Goal: Complete application form

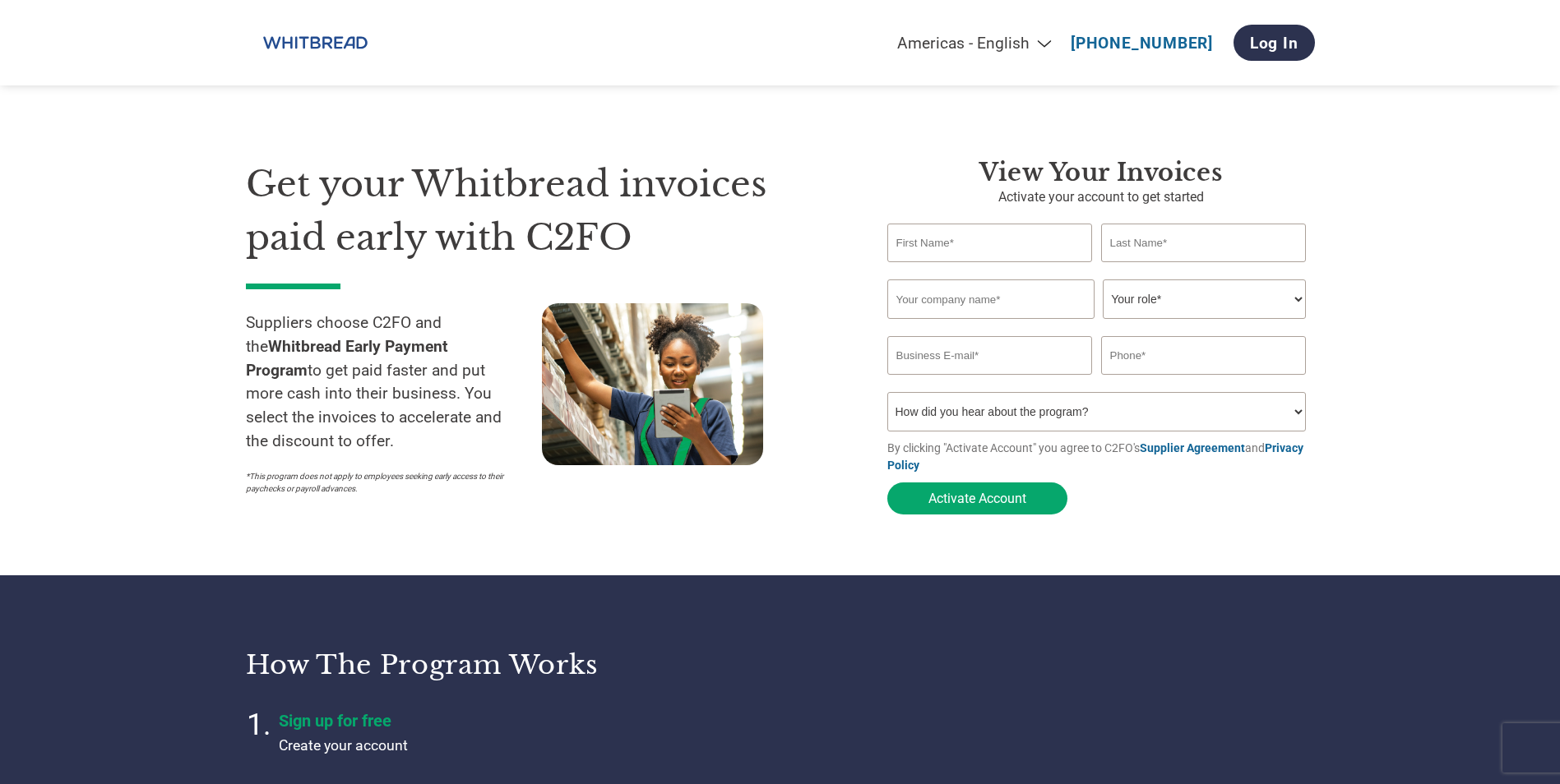
click at [964, 246] on input "text" at bounding box center [991, 242] width 205 height 39
type input "[PERSON_NAME]"
type input "Hands"
type input "[PERSON_NAME][EMAIL_ADDRESS][DOMAIN_NAME]"
click at [1003, 304] on input "text" at bounding box center [992, 299] width 207 height 40
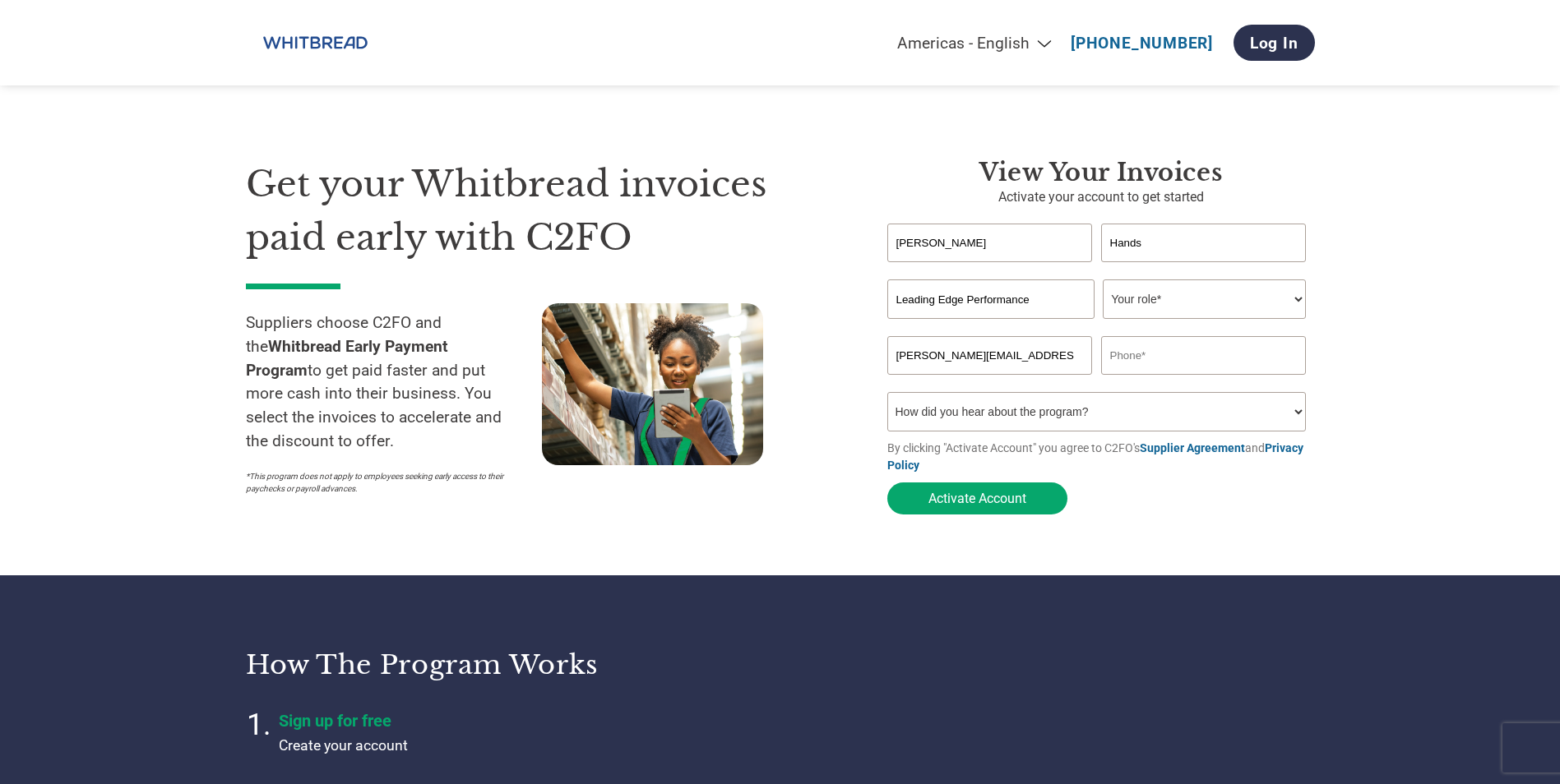
type input "Leading Edge Performance"
click at [1196, 304] on select "Your role* CFO Controller Credit Manager Finance Director Treasurer CEO Preside…" at bounding box center [1204, 299] width 203 height 40
select select "ACCOUNTING"
click at [1103, 281] on select "Your role* CFO Controller Credit Manager Finance Director Treasurer CEO Preside…" at bounding box center [1204, 299] width 203 height 40
click at [928, 357] on input "[PERSON_NAME][EMAIL_ADDRESS][DOMAIN_NAME]" at bounding box center [991, 355] width 205 height 39
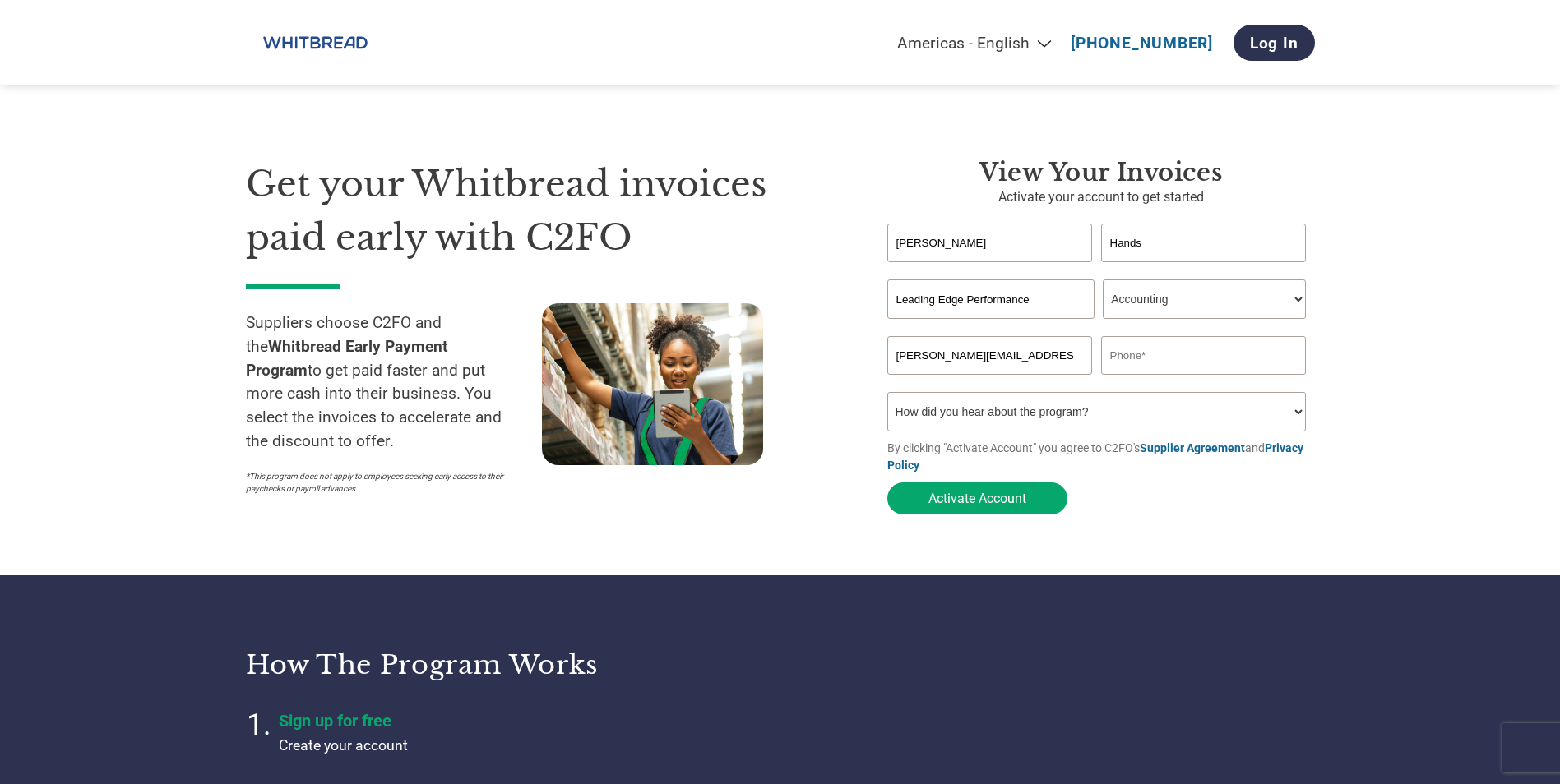
drag, startPoint x: 928, startPoint y: 357, endPoint x: 869, endPoint y: 357, distance: 59.0
click at [869, 357] on div "View Your Invoices Activate your account to get started [PERSON_NAME] Invalid f…" at bounding box center [1089, 340] width 453 height 365
type input "[EMAIL_ADDRESS][DOMAIN_NAME]"
click at [1158, 351] on input "text" at bounding box center [1204, 355] width 205 height 39
click at [1169, 357] on input "text" at bounding box center [1204, 355] width 205 height 39
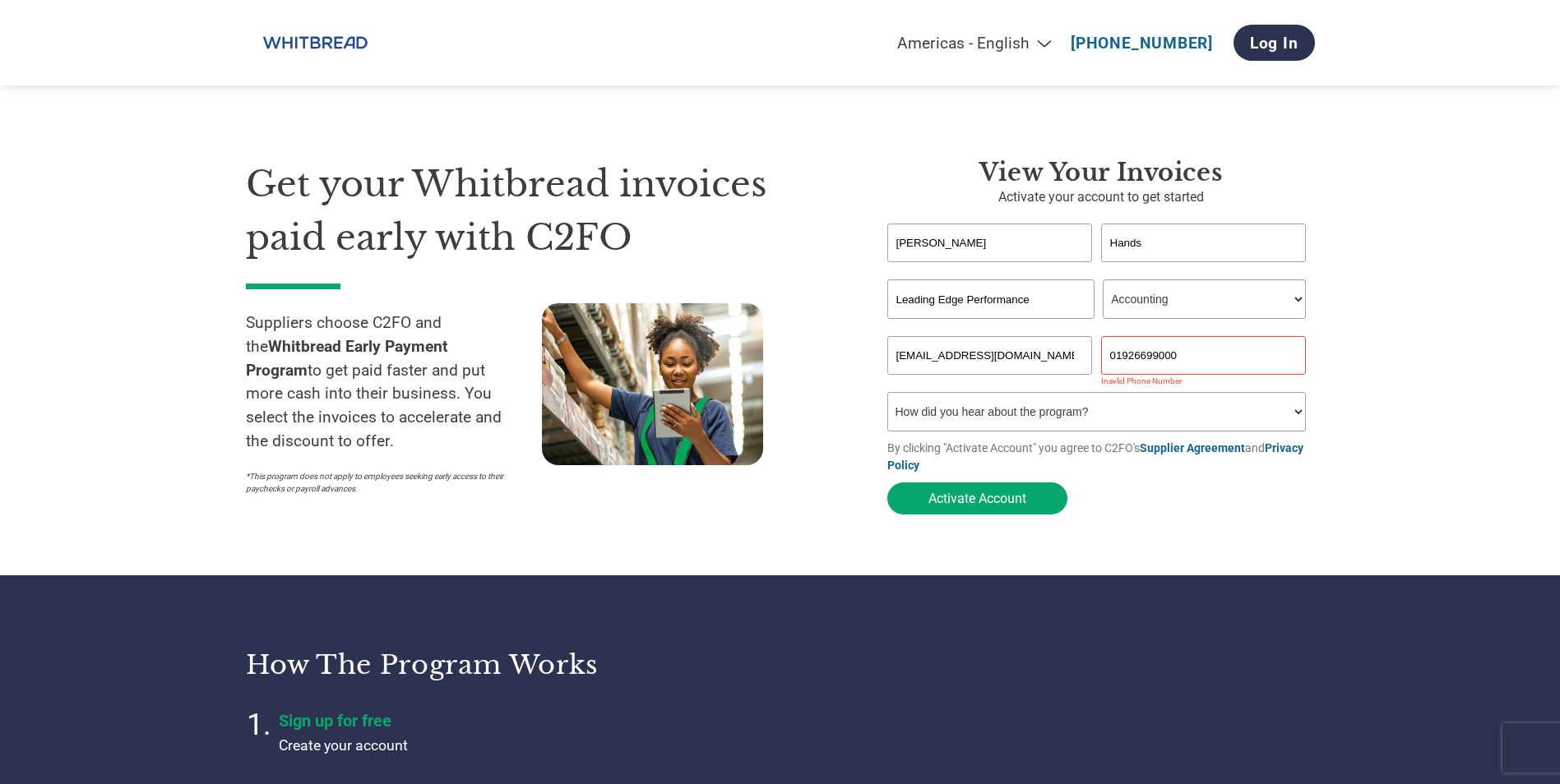
type input "01926699000"
click at [1140, 419] on select "How did you hear about the program? Received a letter Email Social Media Online…" at bounding box center [1097, 412] width 419 height 40
select select "Email"
click at [888, 397] on select "How did you hear about the program? Received a letter Email Social Media Online…" at bounding box center [1097, 412] width 419 height 40
click at [995, 505] on button "Activate Account" at bounding box center [977, 499] width 180 height 32
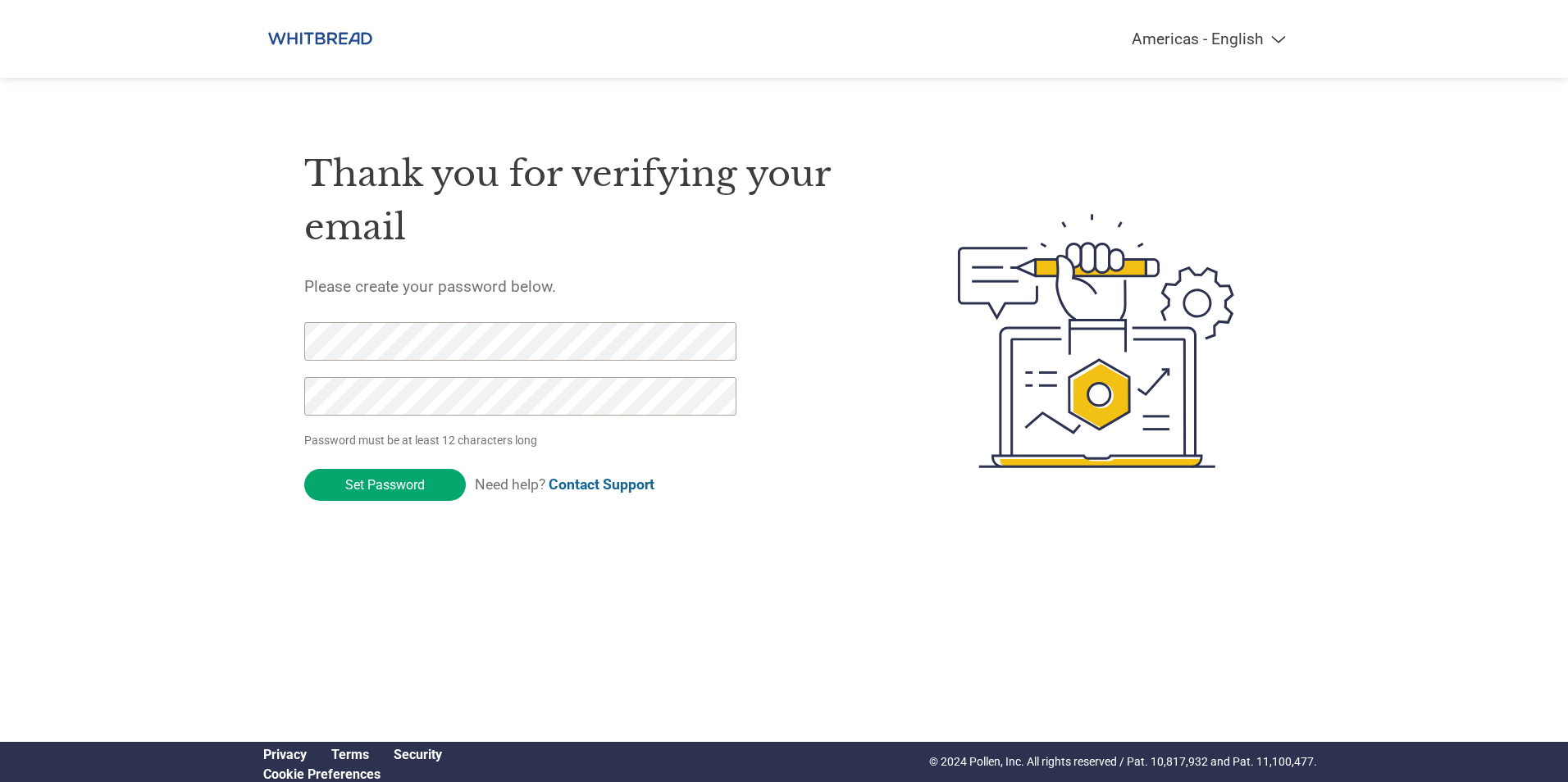
click at [0, 617] on nordpass-autofill-portal at bounding box center [0, 617] width 0 height 0
click at [0, 617] on nordpass-portal at bounding box center [0, 617] width 0 height 0
click at [388, 486] on input "Set Password" at bounding box center [385, 485] width 161 height 32
